Goal: Task Accomplishment & Management: Complete application form

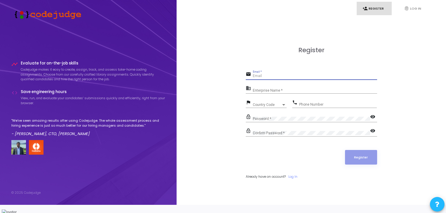
click at [261, 78] on input "Email *" at bounding box center [315, 76] width 124 height 4
type input "[EMAIL_ADDRESS][DOMAIN_NAME]"
click at [287, 92] on div "Enterprise Name *" at bounding box center [315, 89] width 124 height 9
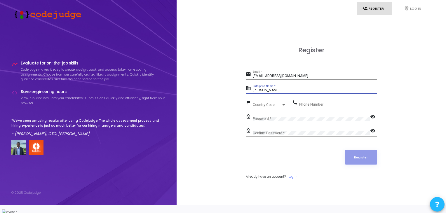
type input "[PERSON_NAME]"
click at [265, 107] on span "Country Code" at bounding box center [263, 105] width 21 height 4
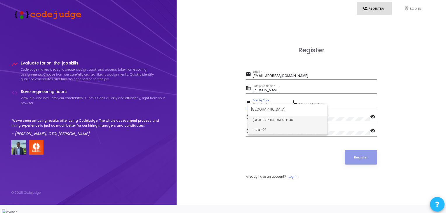
type input "[GEOGRAPHIC_DATA]"
click at [263, 129] on span "India +91" at bounding box center [288, 130] width 70 height 10
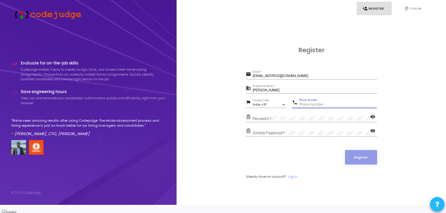
click at [305, 107] on input "Phone Number" at bounding box center [338, 105] width 78 height 4
type input "9494524438"
click at [373, 119] on mat-icon "visibility" at bounding box center [373, 117] width 7 height 7
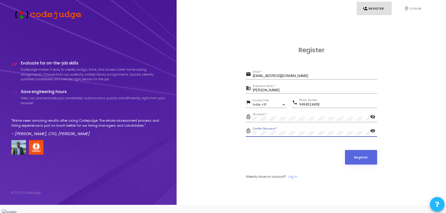
click at [372, 134] on mat-icon "visibility" at bounding box center [373, 131] width 7 height 7
click at [372, 134] on mat-icon "visibility_off" at bounding box center [373, 131] width 7 height 7
click at [373, 120] on mat-icon "visibility_off" at bounding box center [373, 117] width 7 height 7
click at [364, 162] on button "Register" at bounding box center [361, 157] width 32 height 15
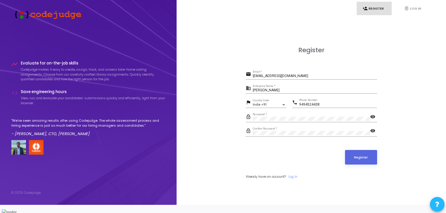
click at [374, 121] on mat-icon "visibility" at bounding box center [373, 117] width 7 height 7
click at [370, 135] on mat-icon "visibility" at bounding box center [373, 131] width 7 height 7
click at [357, 160] on button "Register" at bounding box center [361, 157] width 32 height 15
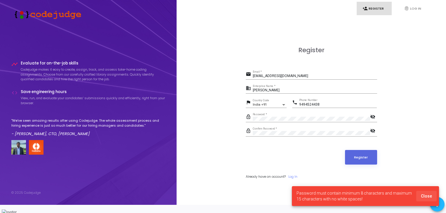
click at [427, 195] on span "Close" at bounding box center [426, 196] width 11 height 5
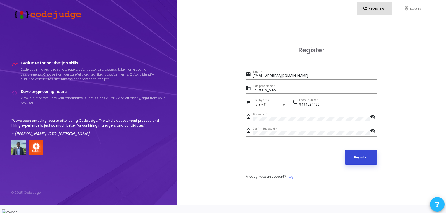
click at [362, 157] on button "Register" at bounding box center [361, 157] width 32 height 15
click at [358, 162] on button "Register" at bounding box center [361, 157] width 32 height 15
click at [364, 158] on button "Register" at bounding box center [361, 157] width 32 height 15
click at [310, 78] on input "[EMAIL_ADDRESS][DOMAIN_NAME]" at bounding box center [315, 76] width 124 height 4
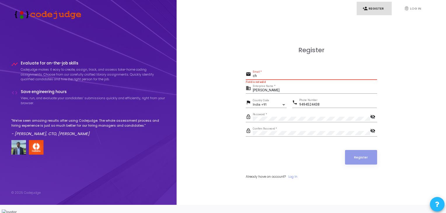
type input "c"
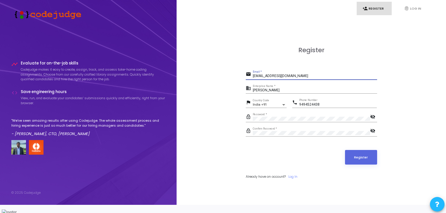
type input "[EMAIL_ADDRESS][DOMAIN_NAME]"
click at [273, 63] on div "Register email challanithya244@gmail.com Email * business Challa Nithya Enterpr…" at bounding box center [311, 119] width 131 height 146
click at [359, 164] on button "Register" at bounding box center [361, 157] width 32 height 15
click at [359, 157] on button "Register" at bounding box center [361, 157] width 32 height 15
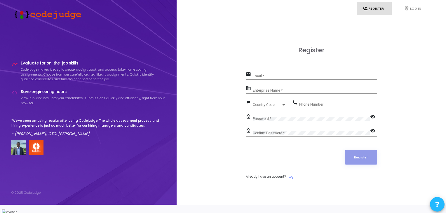
click at [306, 78] on div "Email *" at bounding box center [315, 74] width 124 height 9
click at [300, 78] on input "Email *" at bounding box center [315, 76] width 124 height 4
type input "[EMAIL_ADDRESS][DOMAIN_NAME]"
click at [299, 93] on input "Enterprise Name *" at bounding box center [315, 91] width 124 height 4
type input "[PERSON_NAME]"
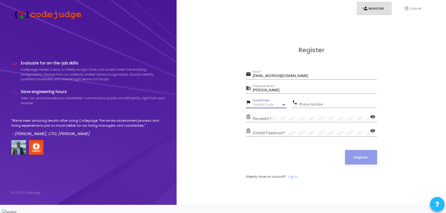
click at [278, 107] on div "Country Code" at bounding box center [267, 105] width 29 height 4
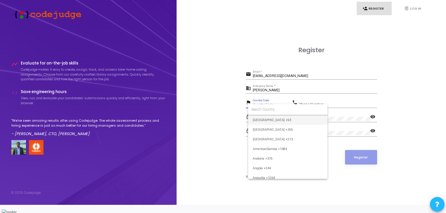
click at [277, 108] on input at bounding box center [288, 109] width 74 height 5
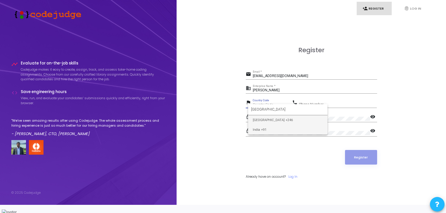
type input "[GEOGRAPHIC_DATA]"
click at [274, 132] on span "India +91" at bounding box center [288, 130] width 70 height 10
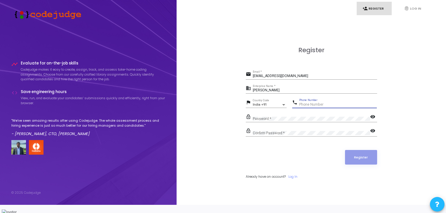
click at [313, 107] on input "Phone Number" at bounding box center [338, 105] width 78 height 4
type input "9494524438"
click at [296, 134] on div "Confirm Password *" at bounding box center [311, 131] width 117 height 9
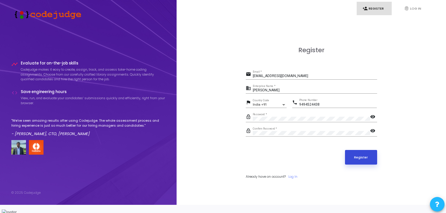
click at [363, 162] on button "Register" at bounding box center [361, 157] width 32 height 15
click at [370, 120] on mat-icon "visibility" at bounding box center [373, 117] width 7 height 7
click at [376, 135] on mat-icon "visibility" at bounding box center [373, 131] width 7 height 7
click at [362, 162] on button "Register" at bounding box center [361, 157] width 32 height 15
click at [360, 159] on button "Register" at bounding box center [361, 157] width 32 height 15
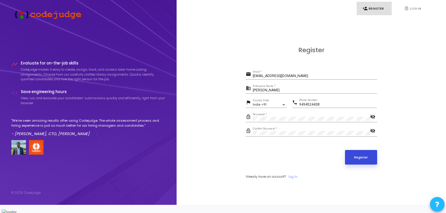
click at [367, 165] on button "Register" at bounding box center [361, 157] width 32 height 15
click at [414, 11] on link "fingerprint Log In" at bounding box center [415, 9] width 35 height 14
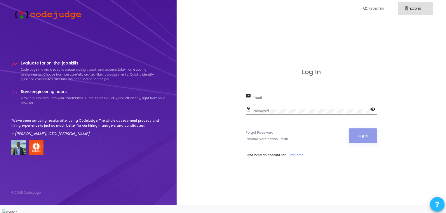
click at [279, 99] on div "Email" at bounding box center [315, 96] width 124 height 9
click at [269, 100] on input "Email" at bounding box center [315, 98] width 124 height 4
click at [299, 100] on div "Email" at bounding box center [315, 96] width 124 height 9
click at [287, 100] on input "Email" at bounding box center [315, 98] width 124 height 4
type input "[EMAIL_ADDRESS][DOMAIN_NAME]"
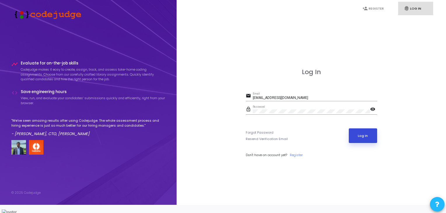
click at [367, 138] on button "Log In" at bounding box center [363, 136] width 28 height 15
